Goal: Check status: Check status

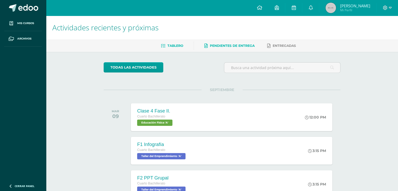
click at [221, 44] on span "Pendientes de entrega" at bounding box center [232, 46] width 45 height 4
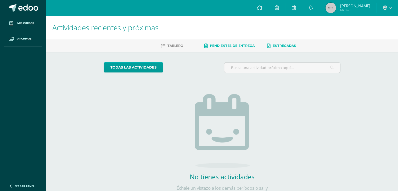
click at [285, 45] on span "Entregadas" at bounding box center [283, 46] width 23 height 4
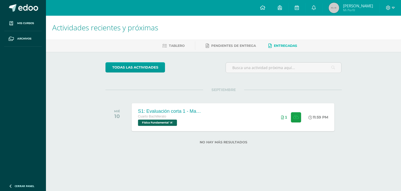
click at [161, 113] on div "S1: Evaluación corta 1 - Magnesitmo y principios básicos." at bounding box center [169, 110] width 63 height 5
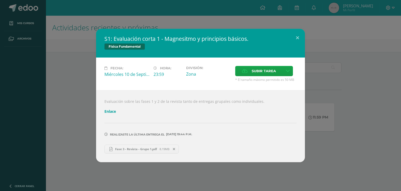
click at [64, 122] on div "S1: Evaluación corta 1 - Magnesitmo y principios básicos. Física Fundamental Fe…" at bounding box center [200, 95] width 397 height 133
